Goal: Find specific page/section: Find specific page/section

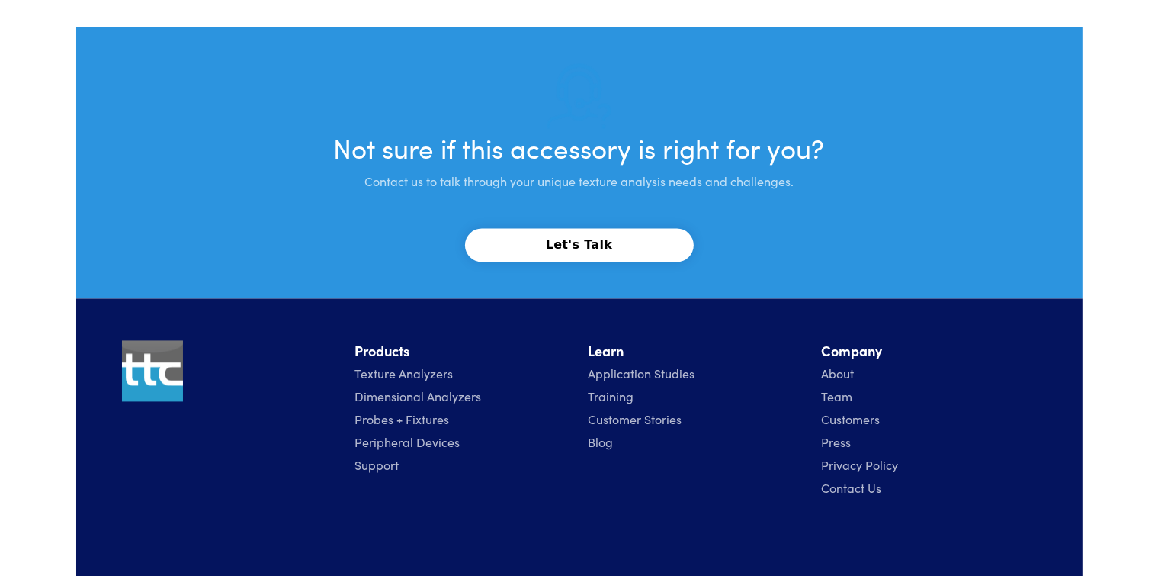
scroll to position [3017, 0]
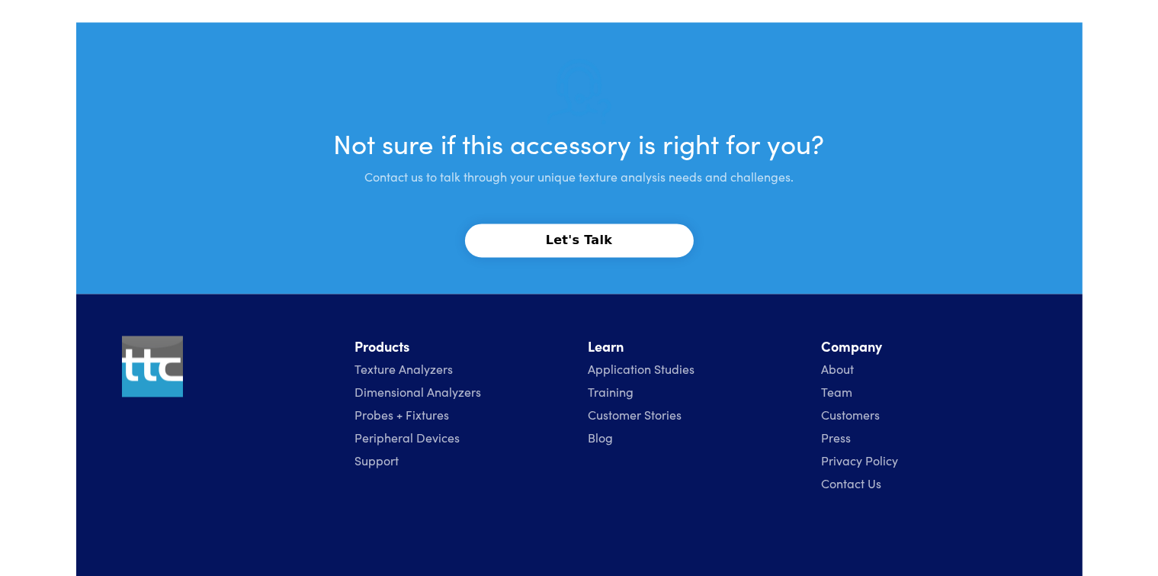
click at [874, 482] on link "Contact Us" at bounding box center [852, 482] width 60 height 17
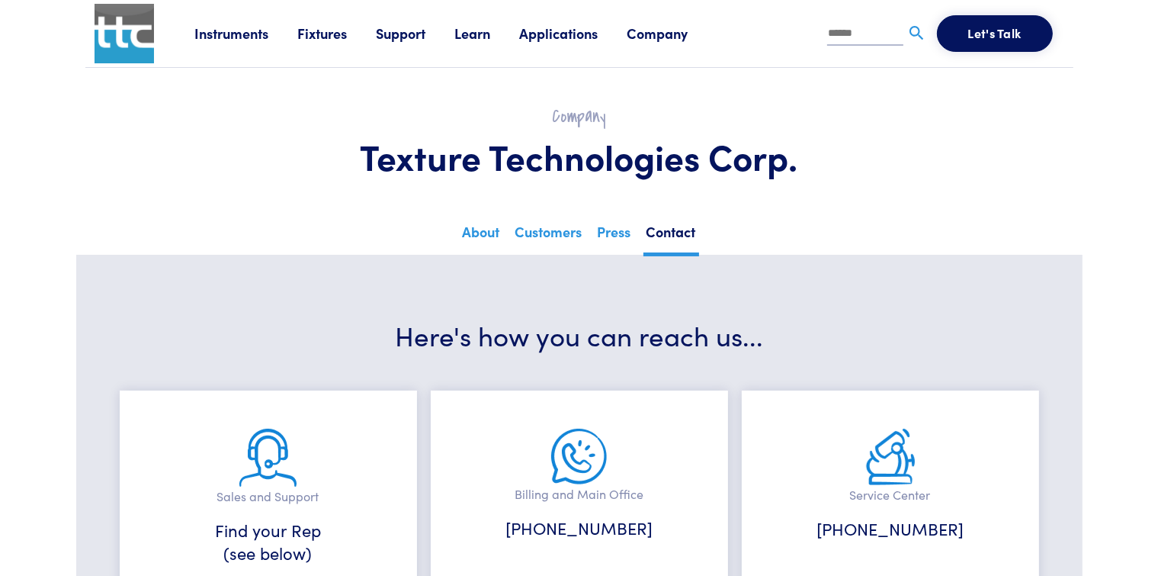
click at [220, 28] on link "Instruments" at bounding box center [246, 33] width 103 height 19
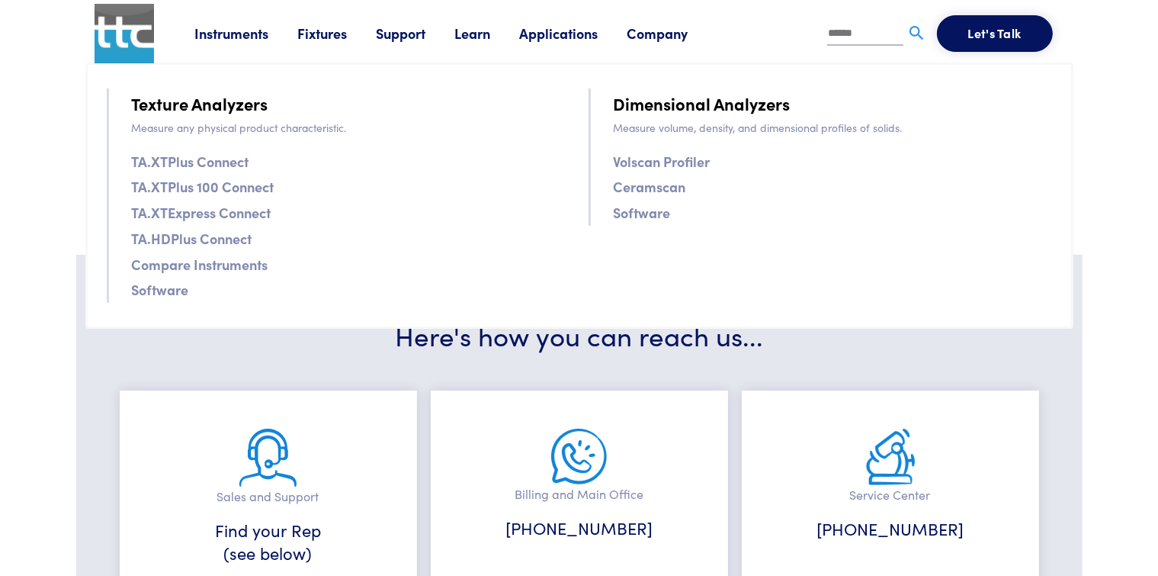
click at [327, 30] on link "Fixtures" at bounding box center [337, 33] width 79 height 19
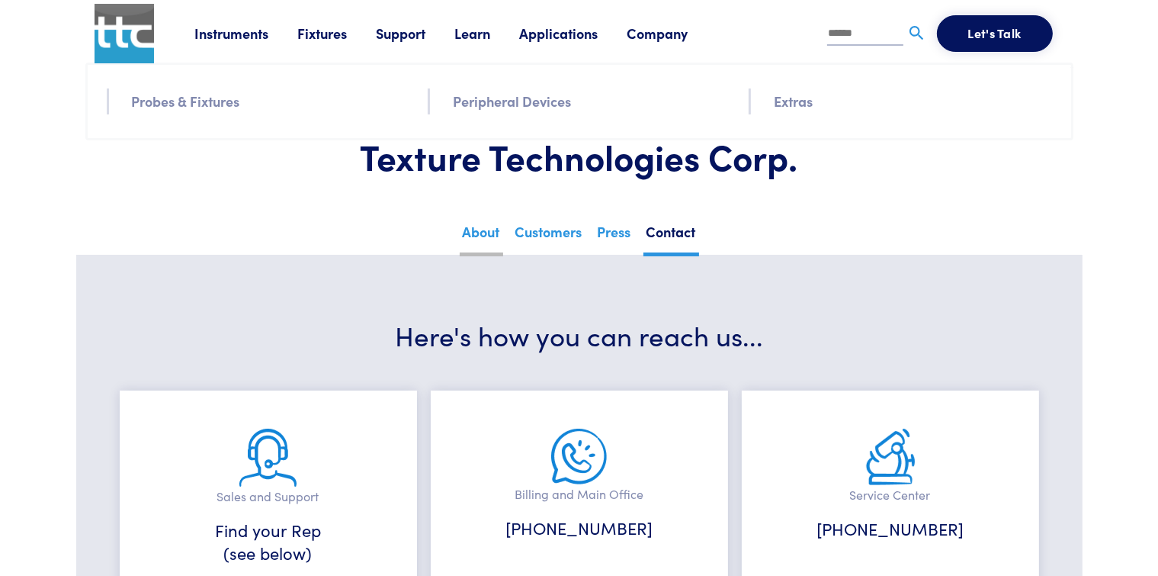
click at [490, 239] on link "About" at bounding box center [481, 237] width 43 height 37
